Goal: Task Accomplishment & Management: Manage account settings

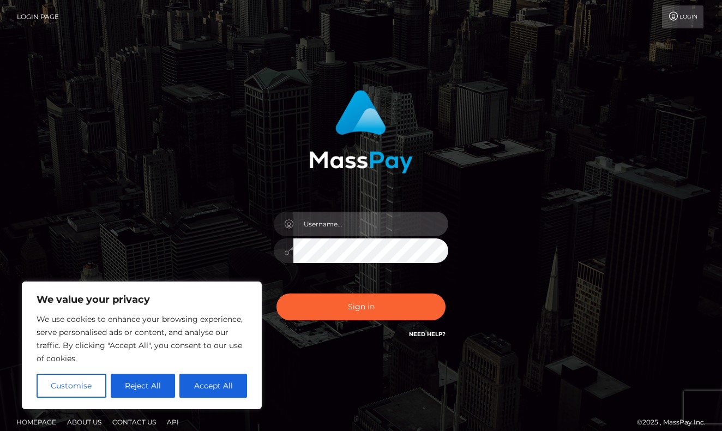
type input "[EMAIL_ADDRESS][DOMAIN_NAME]"
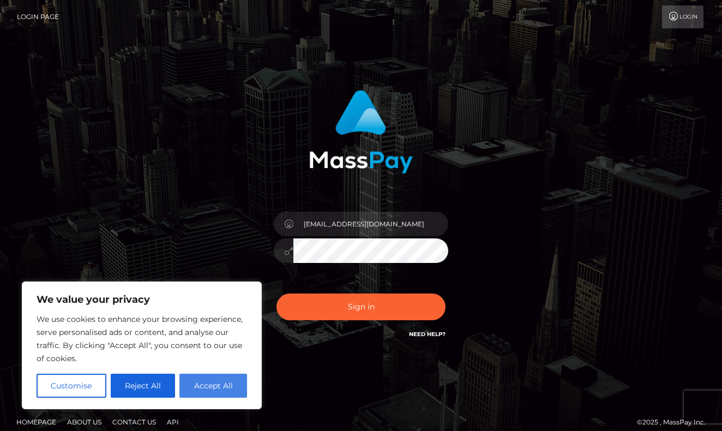
click at [212, 386] on button "Accept All" at bounding box center [213, 386] width 68 height 24
checkbox input "true"
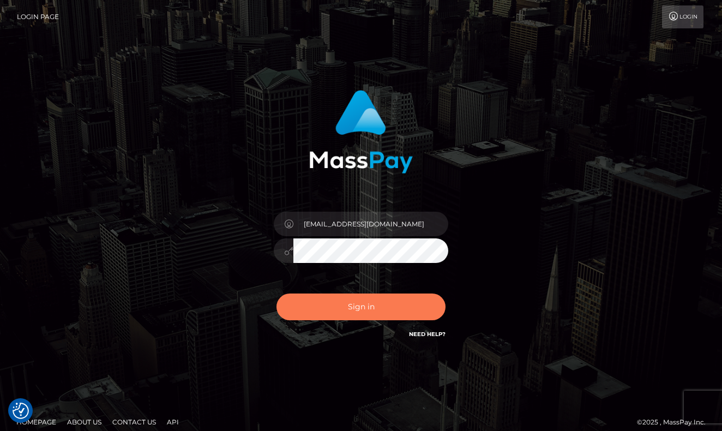
click at [369, 301] on button "Sign in" at bounding box center [361, 306] width 169 height 27
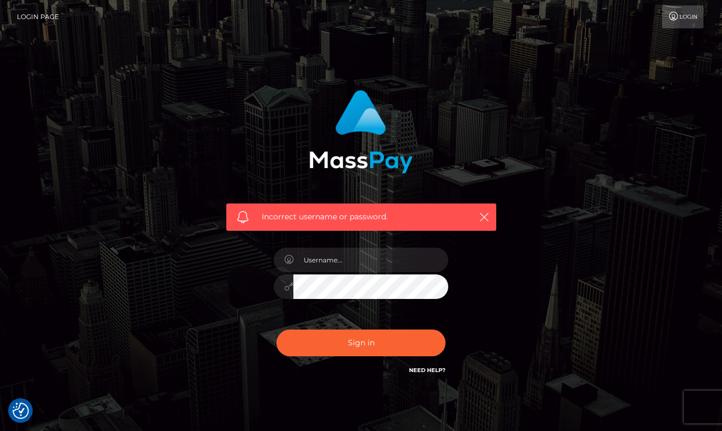
click at [167, 287] on div "Incorrect username or password." at bounding box center [361, 239] width 622 height 314
